Goal: Task Accomplishment & Management: Use online tool/utility

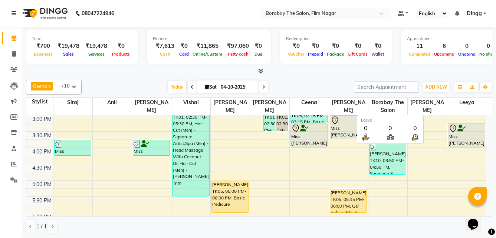
scroll to position [212, 0]
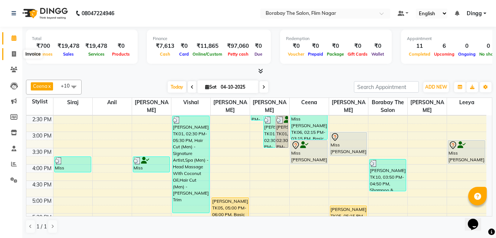
click at [14, 53] on icon at bounding box center [14, 54] width 4 height 6
select select "8731"
select select "service"
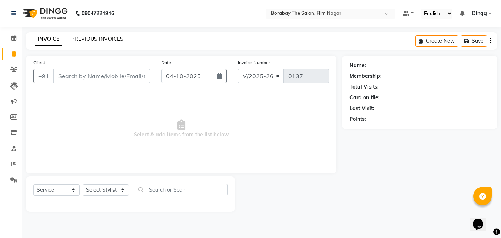
click at [113, 42] on link "PREVIOUS INVOICES" at bounding box center [97, 39] width 52 height 7
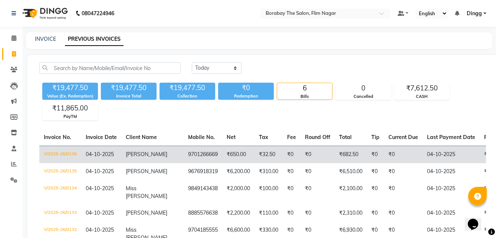
scroll to position [79, 0]
